Goal: Find specific page/section: Find specific page/section

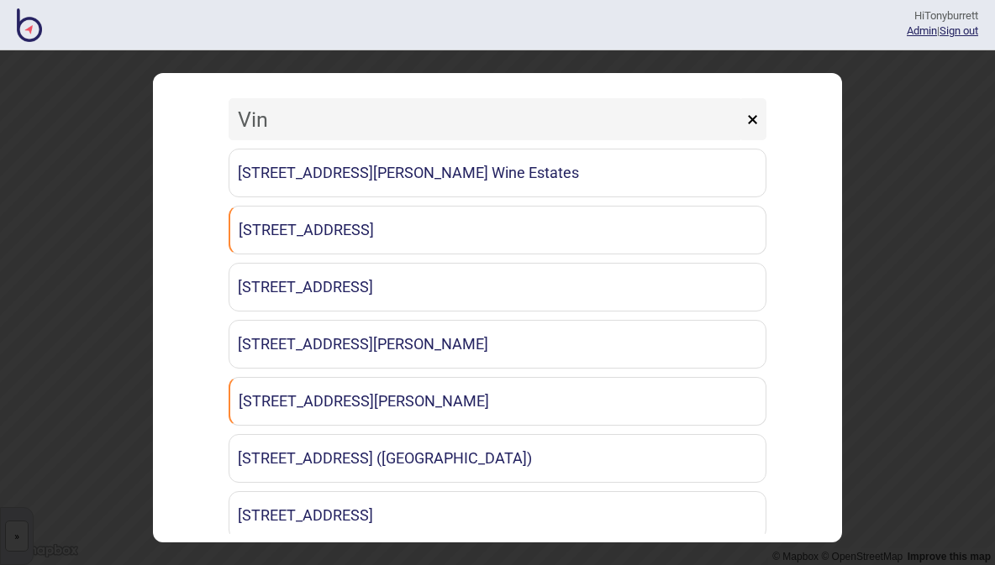
type input "Vinc"
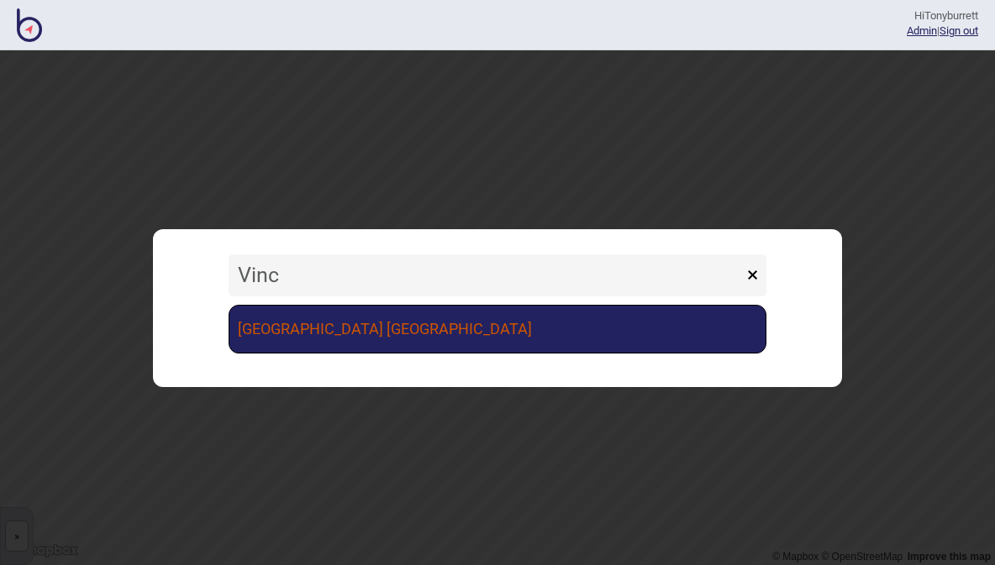
click at [437, 345] on link "[GEOGRAPHIC_DATA] [GEOGRAPHIC_DATA]" at bounding box center [497, 329] width 538 height 49
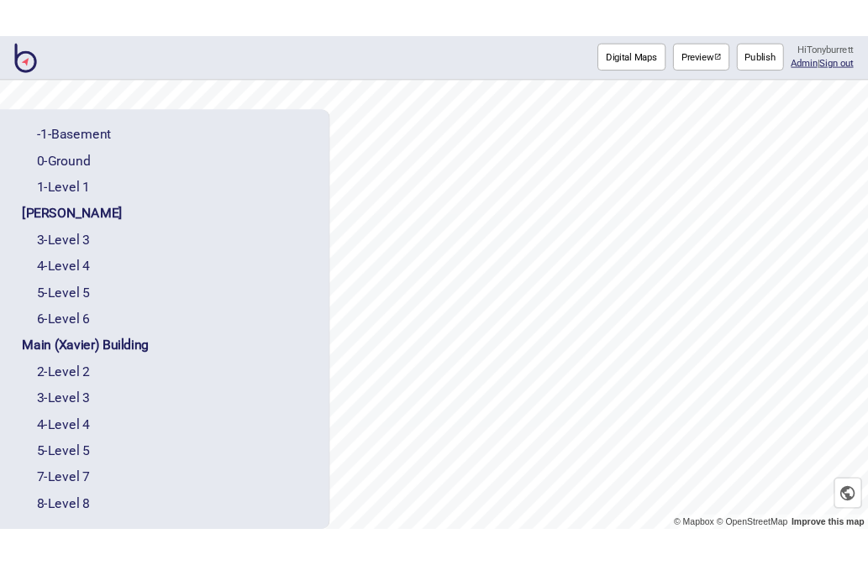
scroll to position [169, 0]
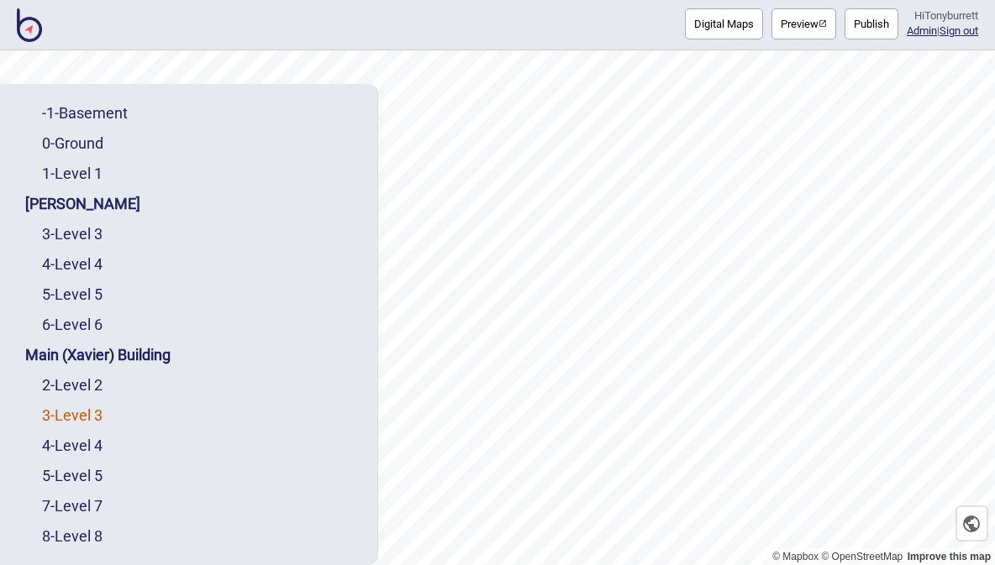
click at [87, 407] on link "3 - Level 3" at bounding box center [72, 416] width 60 height 18
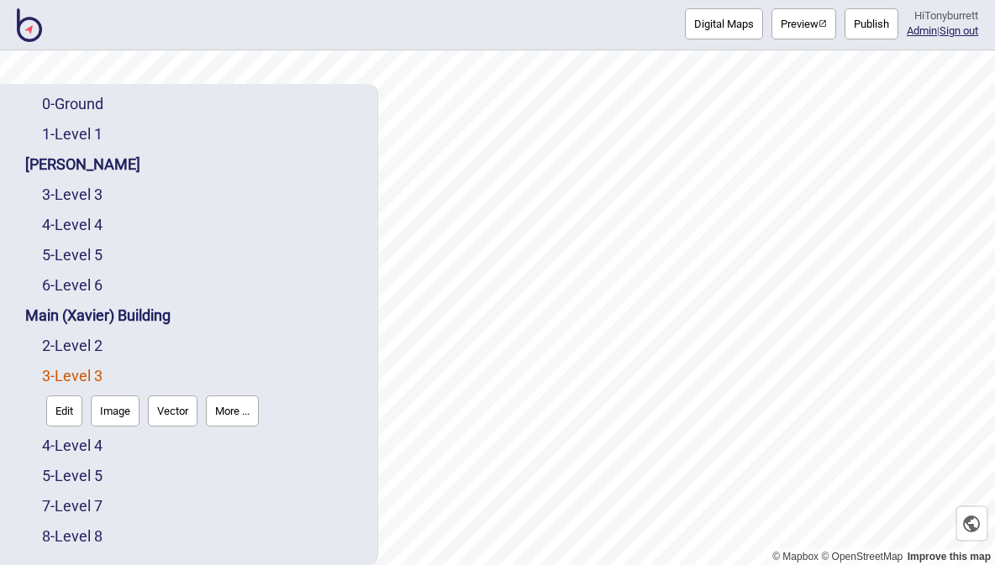
click at [233, 396] on button "More ..." at bounding box center [232, 411] width 53 height 31
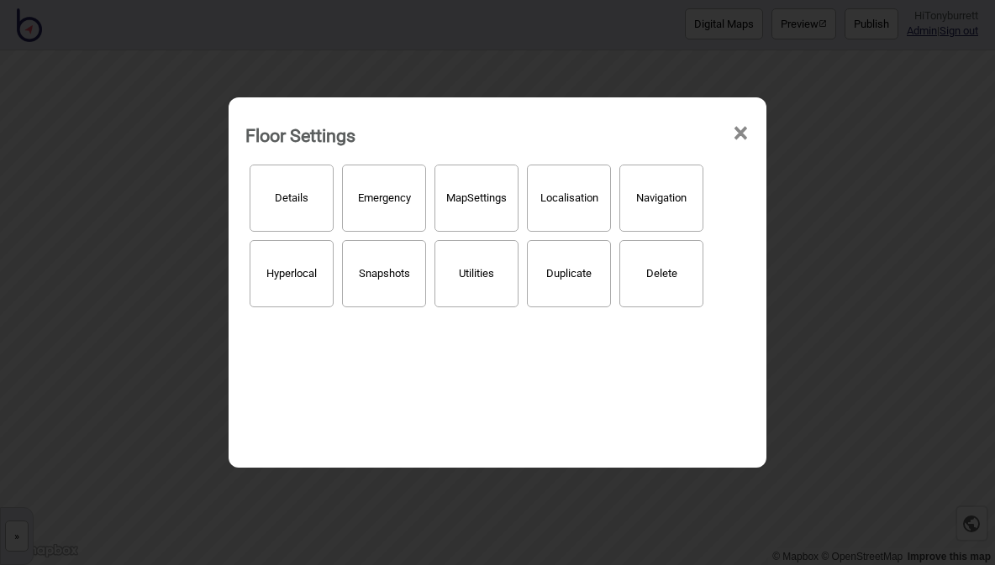
click at [290, 272] on button "Hyperlocal" at bounding box center [291, 273] width 84 height 67
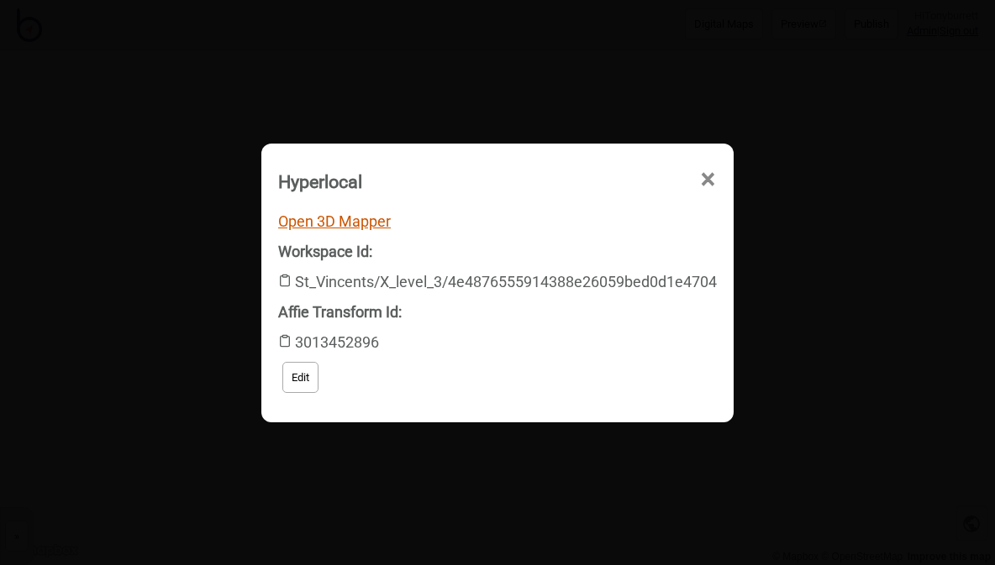
click at [358, 213] on link "Open 3D Mapper" at bounding box center [334, 222] width 113 height 18
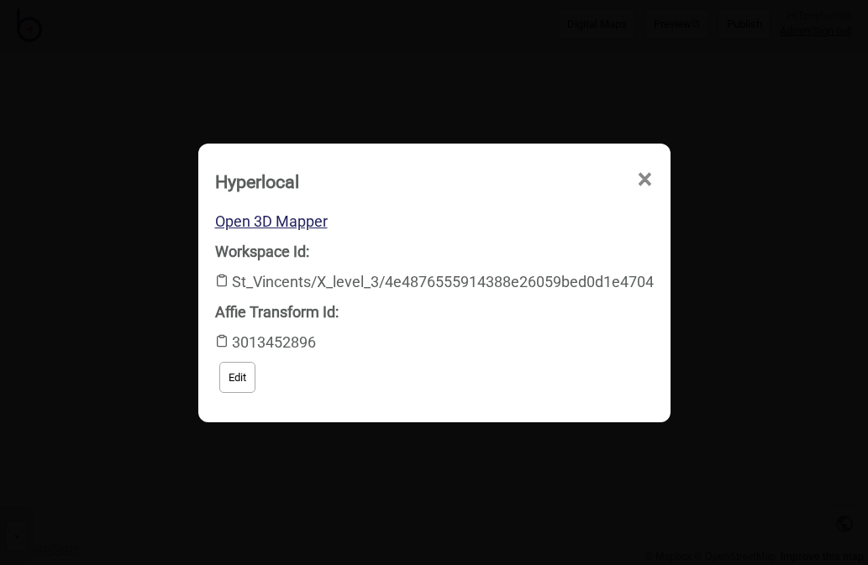
click at [654, 181] on span "×" at bounding box center [645, 179] width 18 height 55
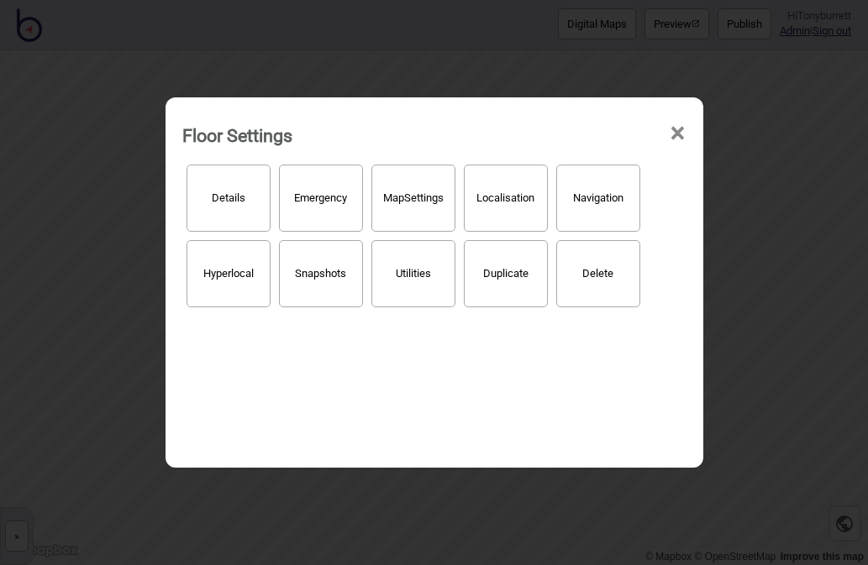
click at [685, 106] on span "×" at bounding box center [678, 133] width 18 height 55
